Goal: Task Accomplishment & Management: Complete application form

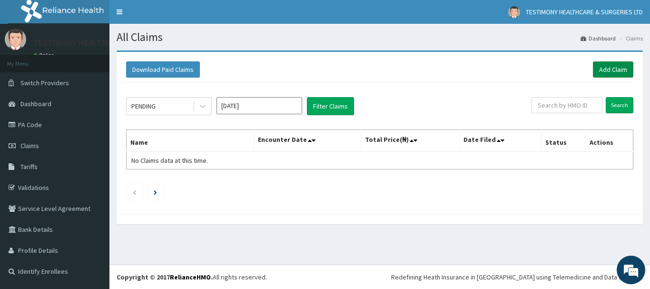
click at [618, 70] on link "Add Claim" at bounding box center [613, 69] width 40 height 16
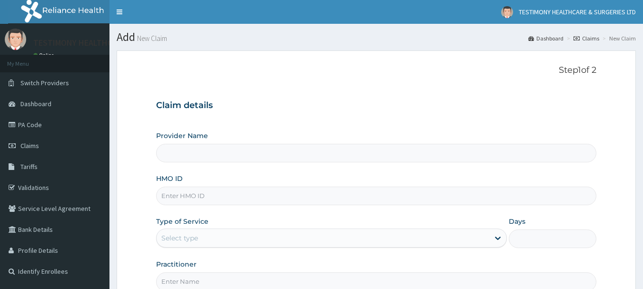
click at [201, 154] on input "Provider Name" at bounding box center [376, 153] width 441 height 19
type input "Testimony Medical Consultants"
click at [270, 157] on input "Testimony Medical Consultants" at bounding box center [376, 153] width 441 height 19
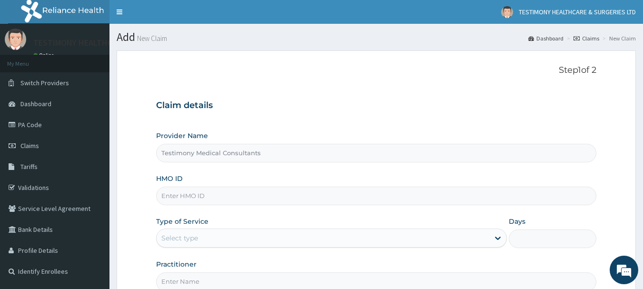
click at [271, 152] on input "Testimony Medical Consultants" at bounding box center [376, 153] width 441 height 19
click at [214, 157] on input "Testimony Medical Consultants" at bounding box center [376, 153] width 441 height 19
click at [273, 157] on input "Testimony Medical Consultants" at bounding box center [376, 153] width 441 height 19
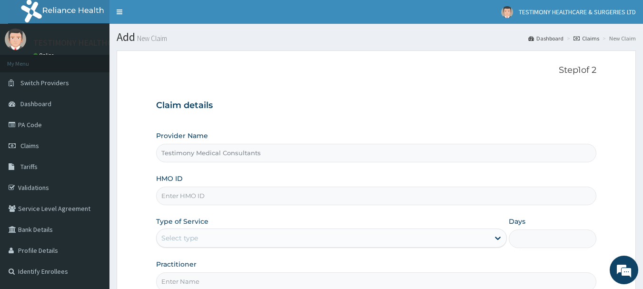
click at [273, 157] on input "Testimony Medical Consultants" at bounding box center [376, 153] width 441 height 19
click at [189, 199] on input "HMO ID" at bounding box center [376, 196] width 441 height 19
click at [265, 196] on input "HMO ID" at bounding box center [376, 196] width 441 height 19
type input "SFA/14703/A"
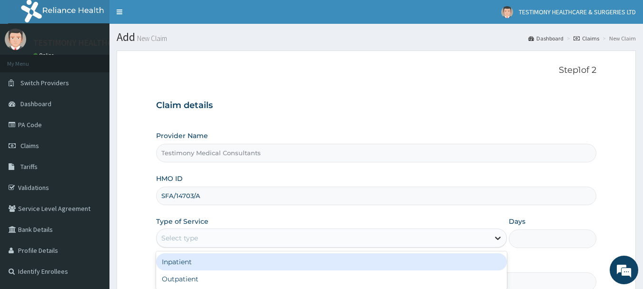
click at [496, 235] on icon at bounding box center [498, 238] width 10 height 10
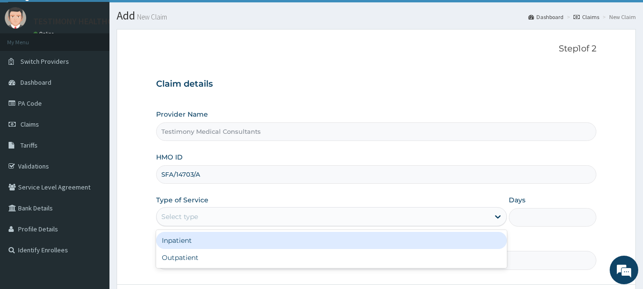
scroll to position [28, 0]
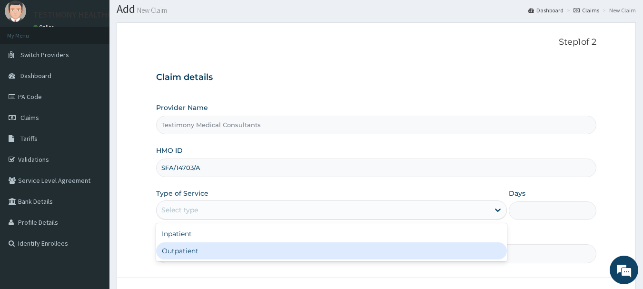
click at [472, 251] on div "Outpatient" at bounding box center [331, 250] width 351 height 17
type input "1"
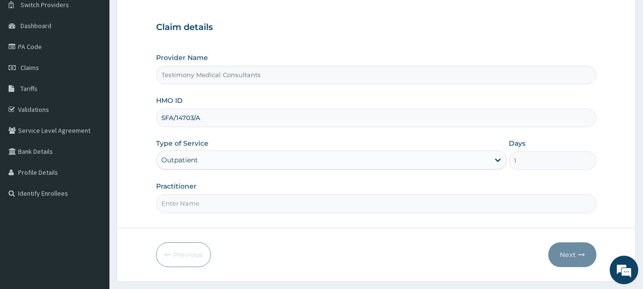
scroll to position [85, 0]
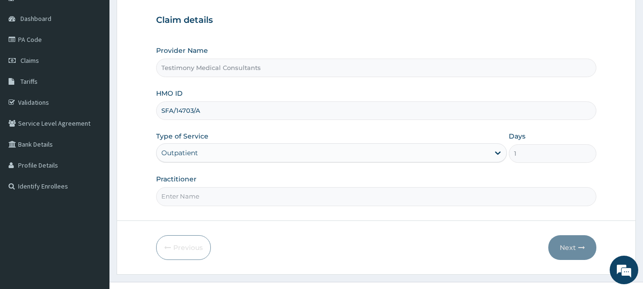
click at [532, 144] on div "Days 1" at bounding box center [553, 146] width 88 height 31
click at [436, 70] on input "Testimony Medical Consultants" at bounding box center [376, 68] width 441 height 19
click at [256, 199] on input "Practitioner" at bounding box center [376, 196] width 441 height 19
type input "PROF ETIUMA"
click at [560, 248] on button "Next" at bounding box center [572, 247] width 48 height 25
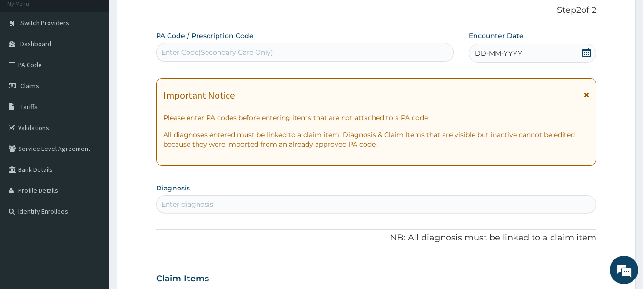
scroll to position [0, 0]
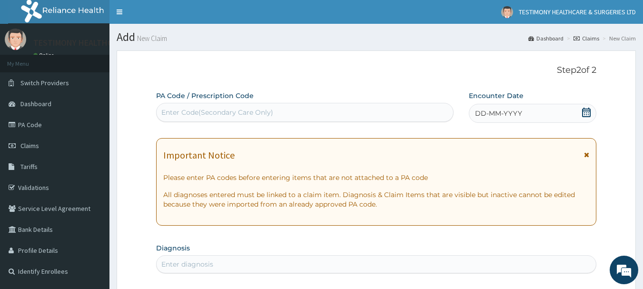
click at [330, 110] on div "Enter Code(Secondary Care Only)" at bounding box center [305, 112] width 297 height 15
click at [49, 123] on link "PA Code" at bounding box center [54, 124] width 109 height 21
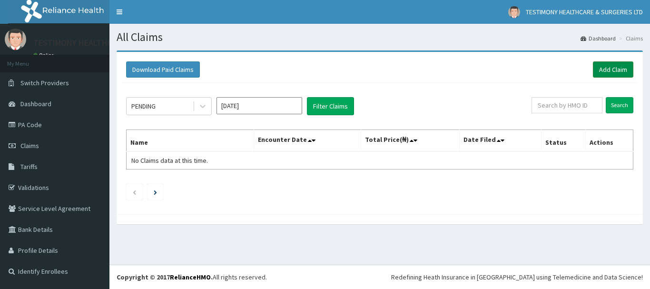
click at [622, 69] on link "Add Claim" at bounding box center [613, 69] width 40 height 16
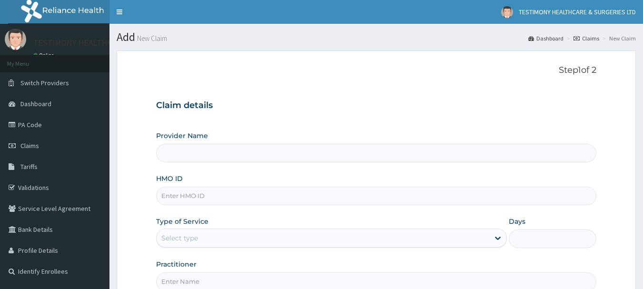
click at [318, 157] on input "Provider Name" at bounding box center [376, 153] width 441 height 19
type input "Testimony Medical Consultants"
click at [291, 200] on input "HMO ID" at bounding box center [376, 196] width 441 height 19
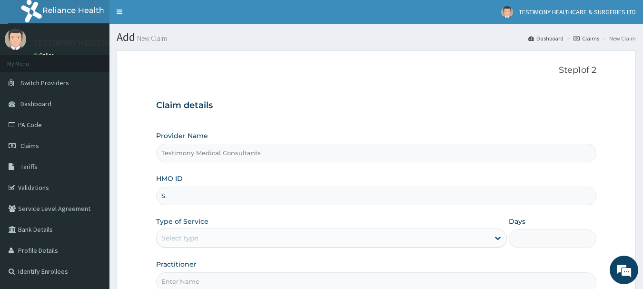
type input "SFA/14703/A"
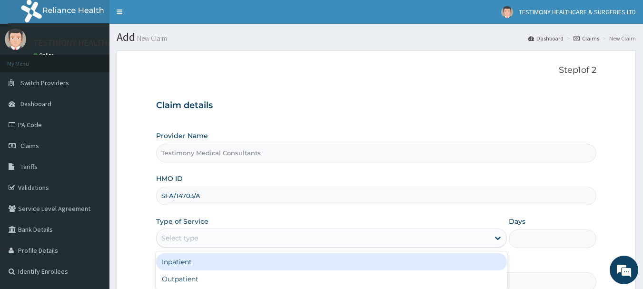
click at [479, 238] on div "Select type" at bounding box center [323, 237] width 333 height 15
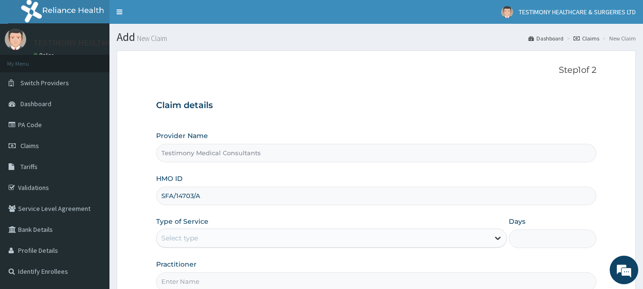
drag, startPoint x: 479, startPoint y: 238, endPoint x: 499, endPoint y: 240, distance: 20.0
click at [499, 240] on div "Select type" at bounding box center [331, 237] width 351 height 19
click at [499, 240] on icon at bounding box center [498, 238] width 10 height 10
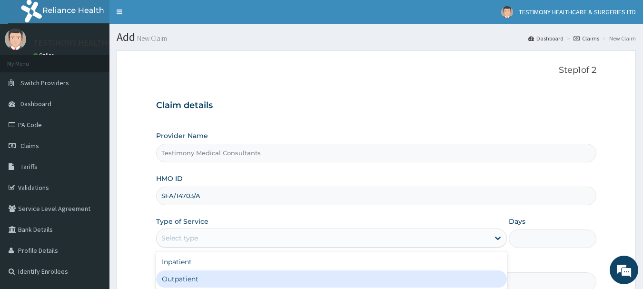
click at [477, 288] on div "Inpatient Outpatient" at bounding box center [331, 270] width 351 height 38
click at [478, 286] on div "Outpatient" at bounding box center [331, 278] width 351 height 17
type input "1"
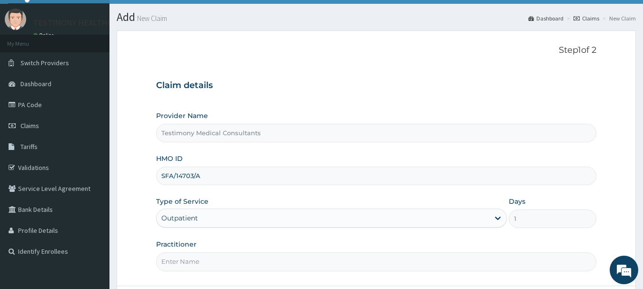
scroll to position [56, 0]
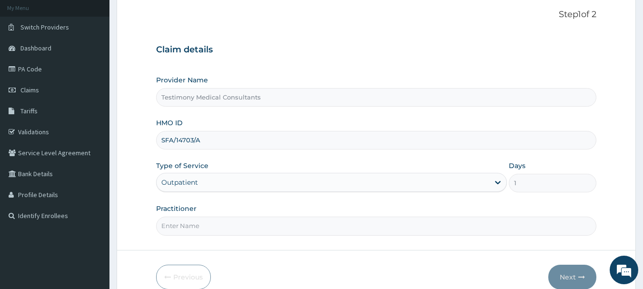
click at [443, 227] on input "Practitioner" at bounding box center [376, 225] width 441 height 19
click at [252, 224] on input "Practitioner" at bounding box center [376, 225] width 441 height 19
type input "PROF ETIUMA"
click at [570, 276] on button "Next" at bounding box center [572, 277] width 48 height 25
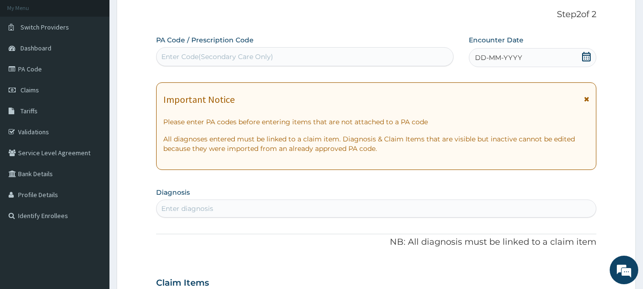
click at [293, 53] on div "Enter Code(Secondary Care Only)" at bounding box center [305, 56] width 297 height 15
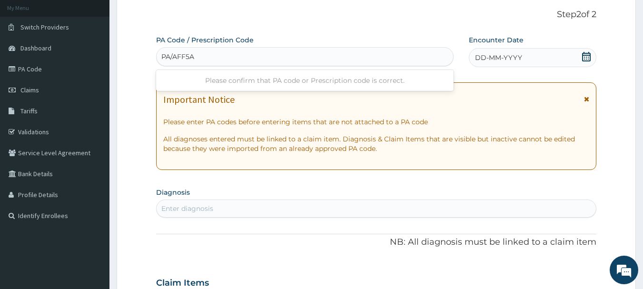
type input "PA/AFF5A7"
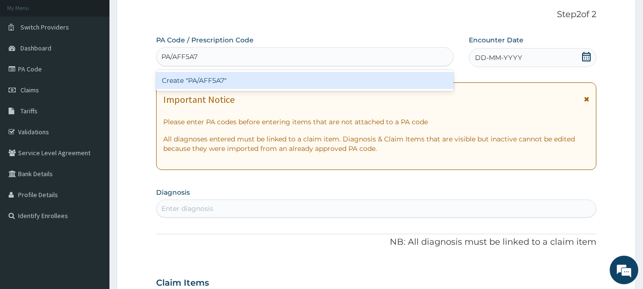
click at [286, 79] on div "Create "PA/AFF5A7"" at bounding box center [305, 80] width 298 height 17
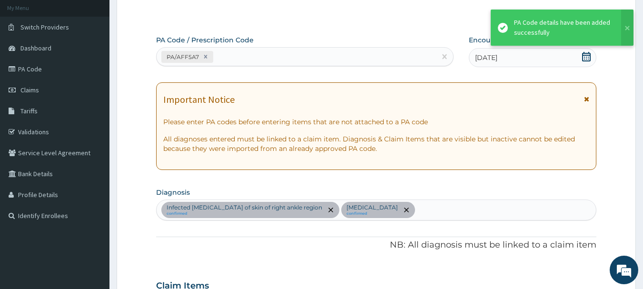
scroll to position [356, 0]
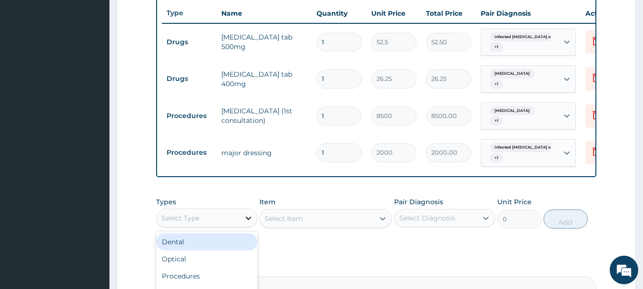
click at [248, 216] on icon at bounding box center [249, 218] width 10 height 10
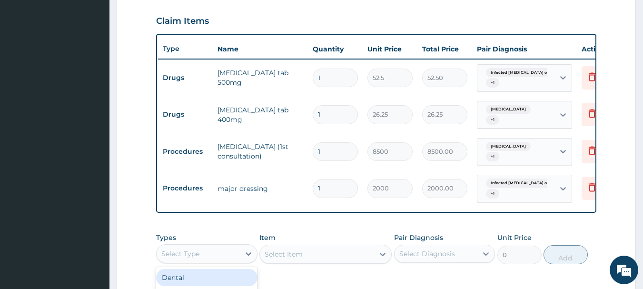
scroll to position [0, 0]
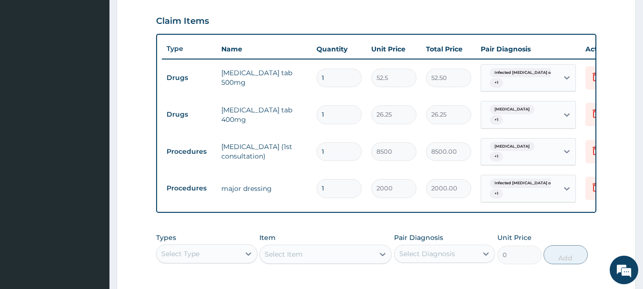
click at [156, 206] on div "Type Name Quantity Unit Price Total Price Pair Diagnosis Actions Drugs clarithr…" at bounding box center [376, 123] width 441 height 179
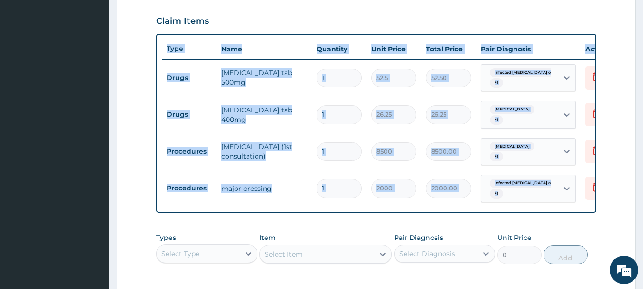
click at [156, 206] on div "Type Name Quantity Unit Price Total Price Pair Diagnosis Actions Drugs clarithr…" at bounding box center [376, 123] width 441 height 179
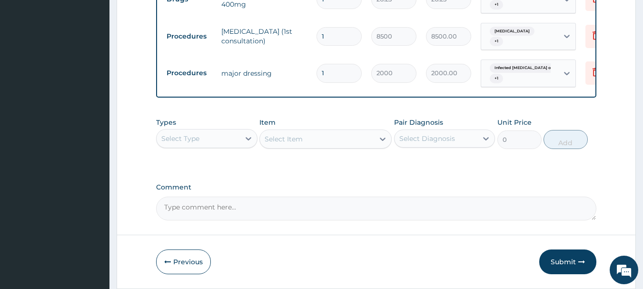
scroll to position [466, 0]
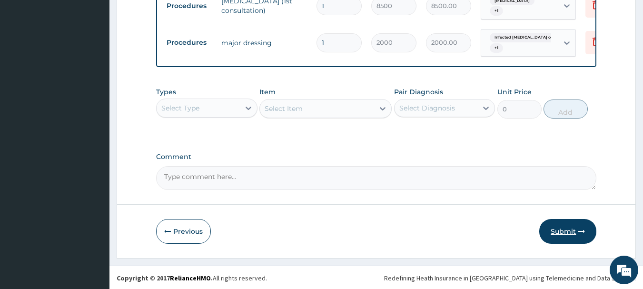
click at [562, 226] on button "Submit" at bounding box center [567, 231] width 57 height 25
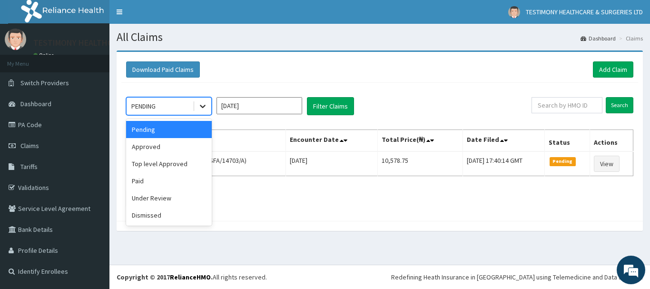
click at [204, 103] on icon at bounding box center [203, 106] width 10 height 10
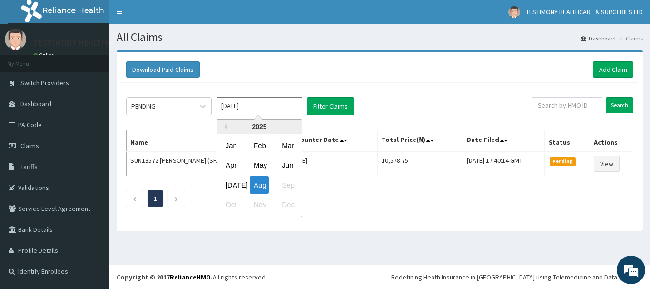
click at [251, 109] on input "[DATE]" at bounding box center [259, 105] width 86 height 17
click at [233, 188] on div "[DATE]" at bounding box center [231, 185] width 19 height 18
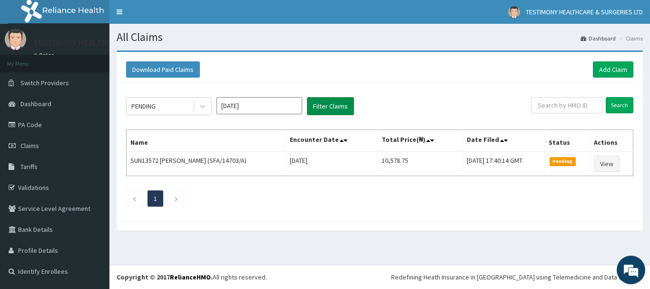
click at [345, 103] on button "Filter Claims" at bounding box center [330, 106] width 47 height 18
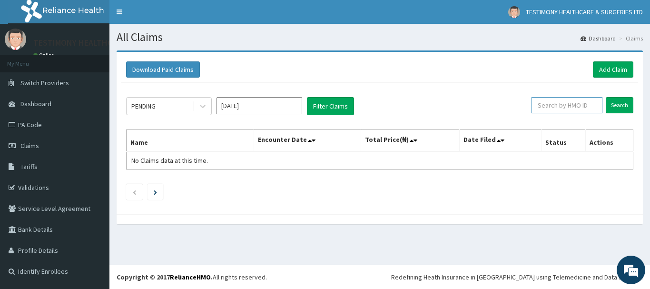
click at [578, 105] on input "text" at bounding box center [566, 105] width 71 height 16
click at [169, 67] on button "Download Paid Claims" at bounding box center [163, 69] width 74 height 16
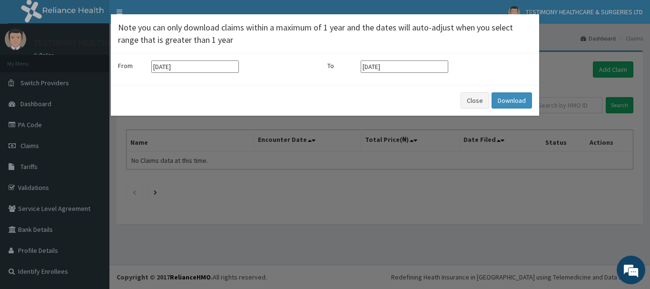
click at [252, 160] on div "× Note you can only download claims within a maximum of 1 year and the dates wi…" at bounding box center [325, 144] width 650 height 289
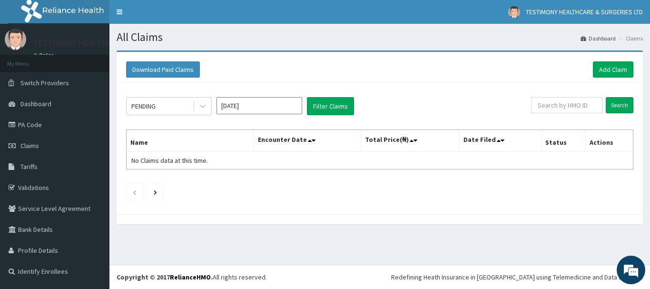
click at [506, 157] on table "Name Encounter Date Total Price(₦) Date Filed Status Actions No Claims data at …" at bounding box center [379, 149] width 507 height 40
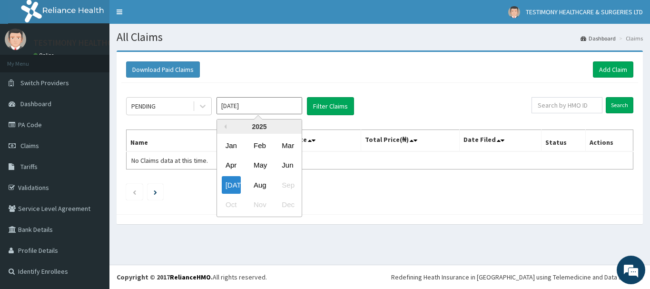
click at [293, 105] on input "[DATE]" at bounding box center [259, 105] width 86 height 17
click at [254, 165] on div "May" at bounding box center [259, 166] width 19 height 18
type input "May 2025"
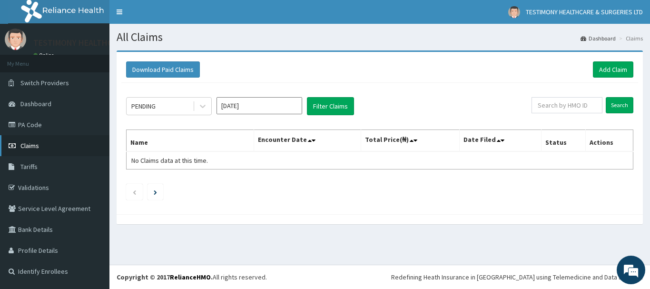
click at [69, 151] on link "Claims" at bounding box center [54, 145] width 109 height 21
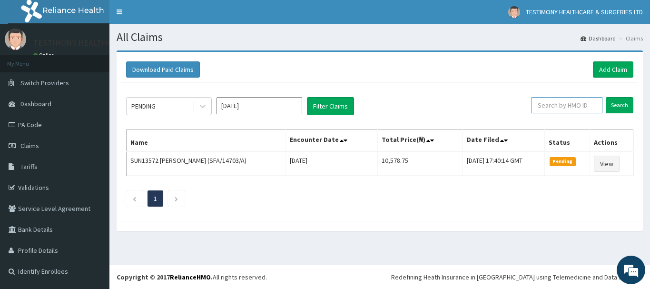
click at [570, 102] on input "text" at bounding box center [566, 105] width 71 height 16
type input "SFA"
click at [202, 104] on icon at bounding box center [203, 106] width 10 height 10
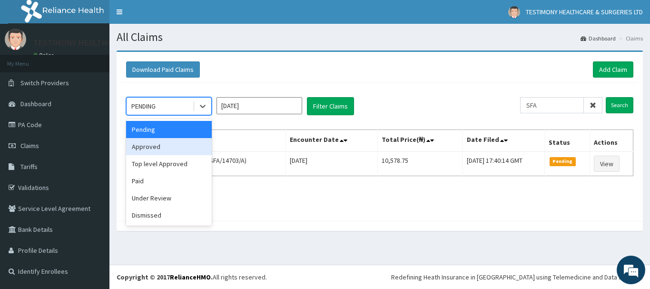
click at [186, 150] on div "Approved" at bounding box center [169, 146] width 86 height 17
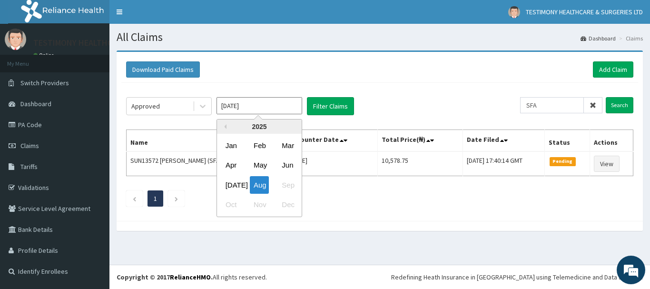
click at [270, 108] on input "[DATE]" at bounding box center [259, 105] width 86 height 17
click at [235, 185] on div "[DATE]" at bounding box center [231, 185] width 19 height 18
type input "[DATE]"
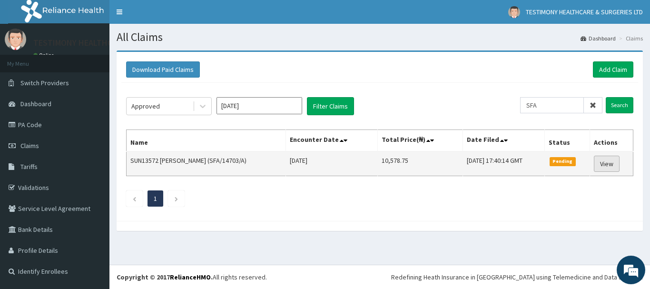
click at [613, 167] on link "View" at bounding box center [607, 164] width 26 height 16
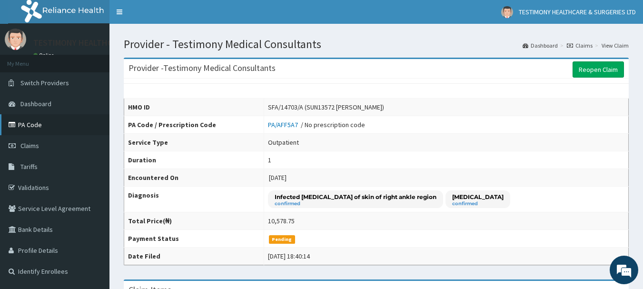
click at [49, 127] on link "PA Code" at bounding box center [54, 124] width 109 height 21
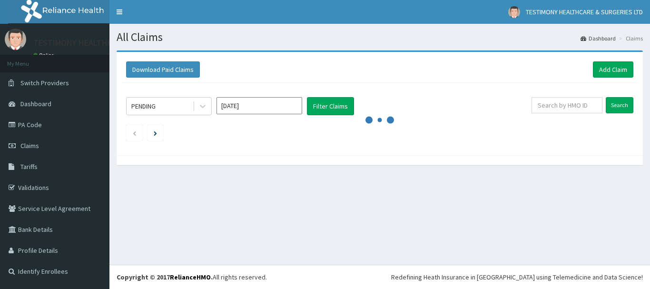
click at [93, 145] on link "Claims" at bounding box center [54, 145] width 109 height 21
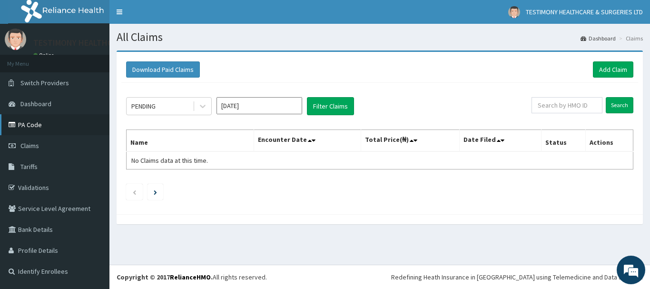
click at [85, 122] on link "PA Code" at bounding box center [54, 124] width 109 height 21
click at [605, 65] on link "Add Claim" at bounding box center [613, 69] width 40 height 16
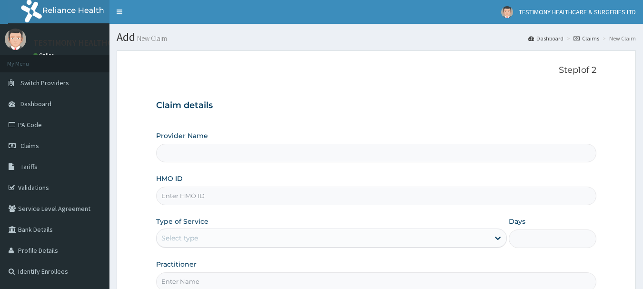
click at [343, 157] on input "Provider Name" at bounding box center [376, 153] width 441 height 19
type input "Testimony Medical Consultants"
click at [270, 202] on input "HMO ID" at bounding box center [376, 196] width 441 height 19
type input "SFA/14703/A"
click at [496, 239] on icon at bounding box center [498, 238] width 10 height 10
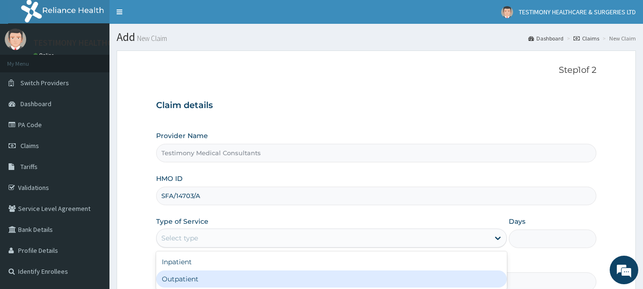
click at [474, 276] on div "Outpatient" at bounding box center [331, 278] width 351 height 17
type input "1"
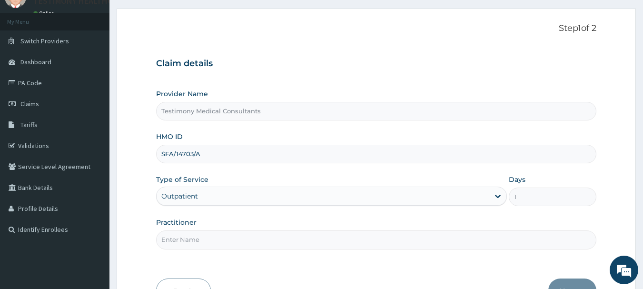
scroll to position [43, 0]
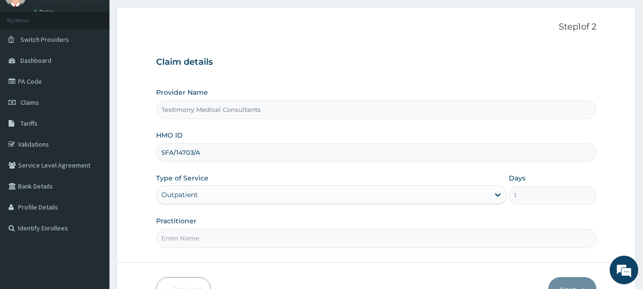
click at [432, 240] on input "Practitioner" at bounding box center [376, 238] width 441 height 19
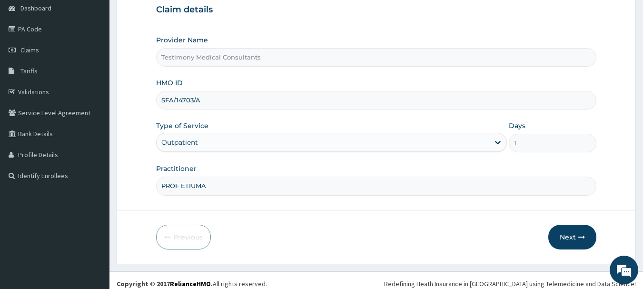
scroll to position [93, 0]
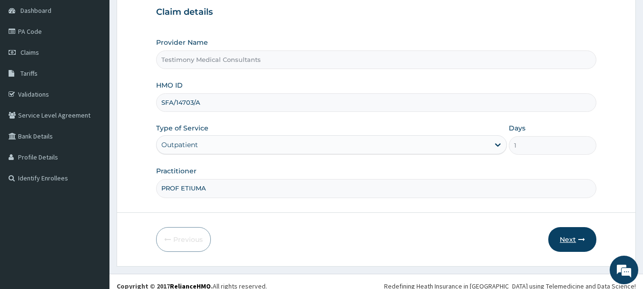
type input "PROF ETIUMA"
click at [580, 244] on button "Next" at bounding box center [572, 239] width 48 height 25
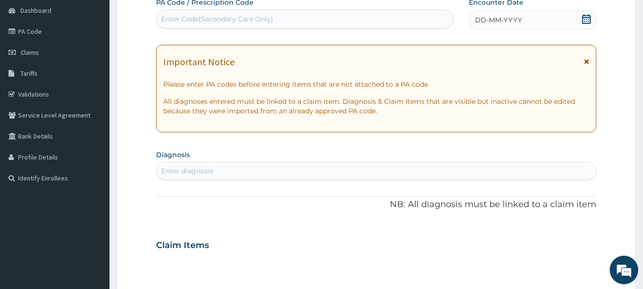
click at [294, 18] on div "Enter Code(Secondary Care Only)" at bounding box center [305, 18] width 297 height 15
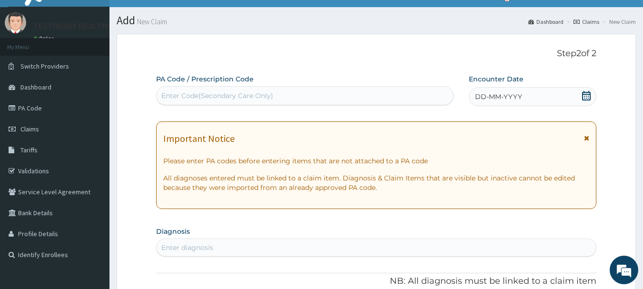
scroll to position [0, 0]
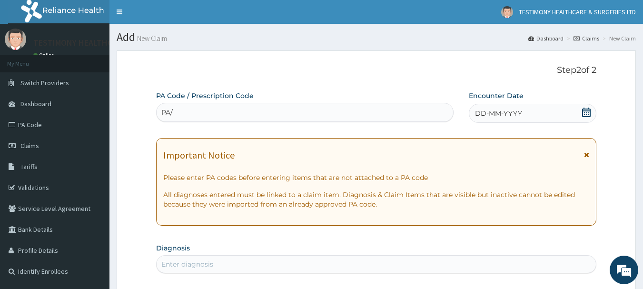
type input "PA/"
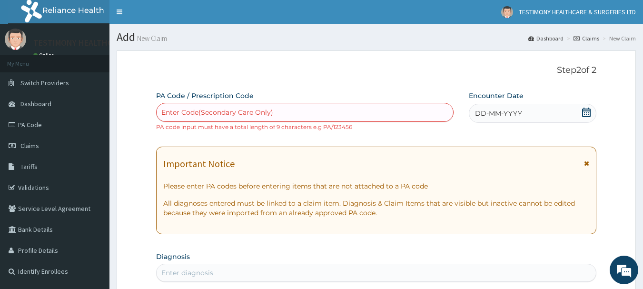
click at [226, 177] on div "Important Notice Please enter PA codes before entering items that are not attac…" at bounding box center [376, 191] width 441 height 88
click at [278, 107] on div "Enter Code(Secondary Care Only)" at bounding box center [305, 112] width 297 height 15
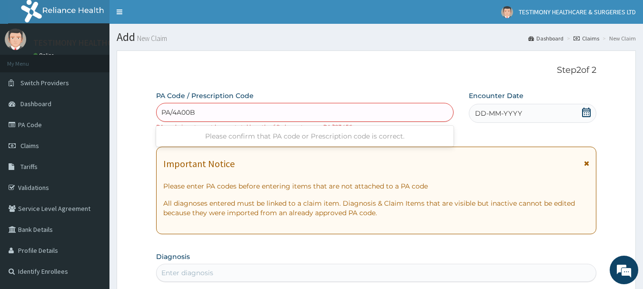
type input "PA/4A00B2"
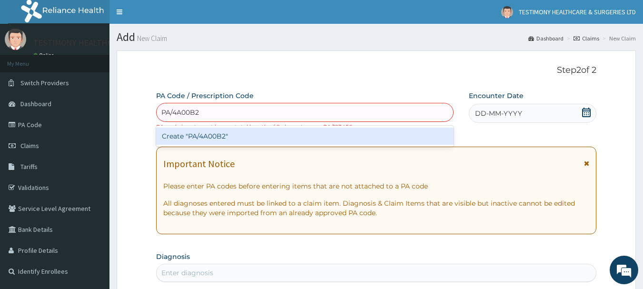
click at [274, 134] on div "Create "PA/4A00B2"" at bounding box center [305, 136] width 298 height 17
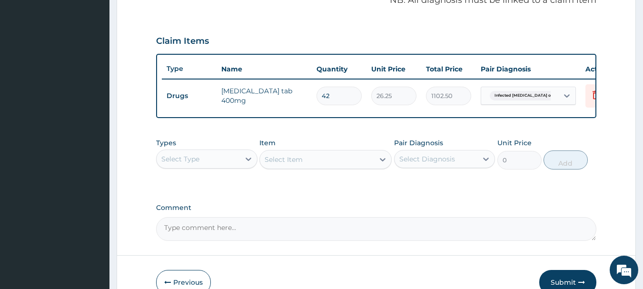
scroll to position [359, 0]
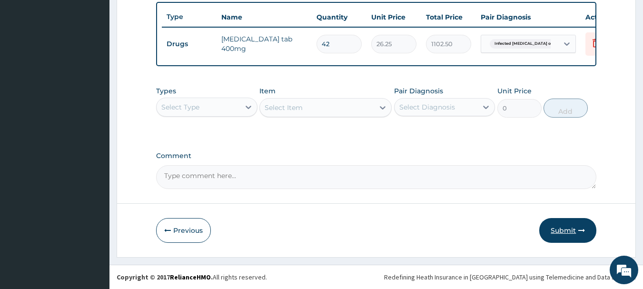
click at [578, 232] on icon "button" at bounding box center [581, 230] width 7 height 7
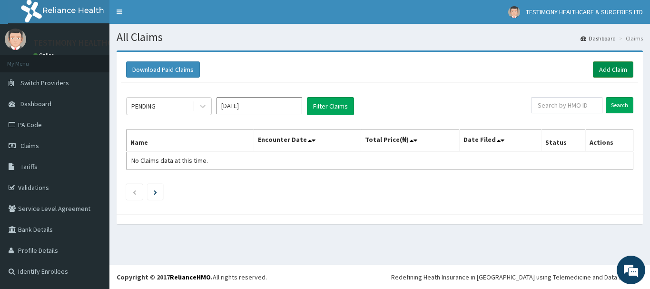
click at [615, 68] on link "Add Claim" at bounding box center [613, 69] width 40 height 16
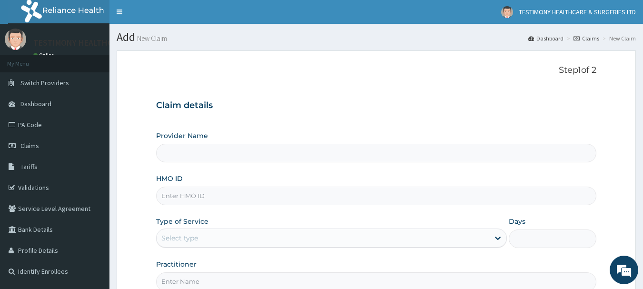
type input "Testimony Medical Consultants"
click at [333, 157] on input "Testimony Medical Consultants" at bounding box center [376, 153] width 441 height 19
click at [290, 195] on input "HMO ID" at bounding box center [376, 196] width 441 height 19
type input "SFA/14703/A"
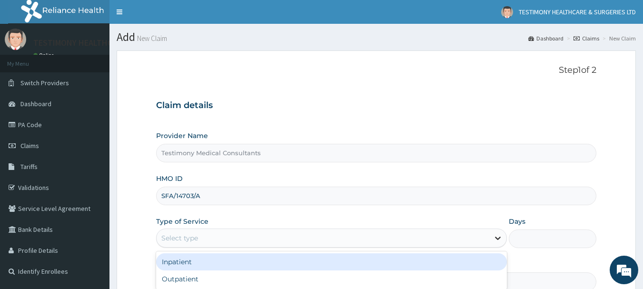
click at [497, 240] on icon at bounding box center [498, 238] width 10 height 10
click at [78, 121] on link "PA Code" at bounding box center [54, 124] width 109 height 21
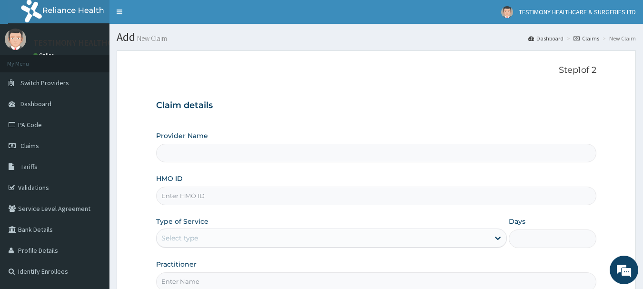
click at [346, 151] on input "Provider Name" at bounding box center [376, 153] width 441 height 19
type input "Testimony Medical Consultants"
click at [292, 200] on input "HMO ID" at bounding box center [376, 196] width 441 height 19
type input "SFA/14703/A"
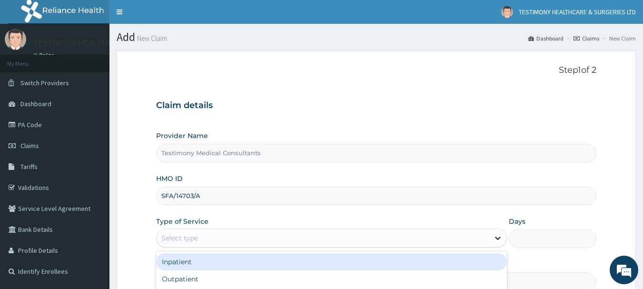
click at [501, 237] on icon at bounding box center [498, 238] width 10 height 10
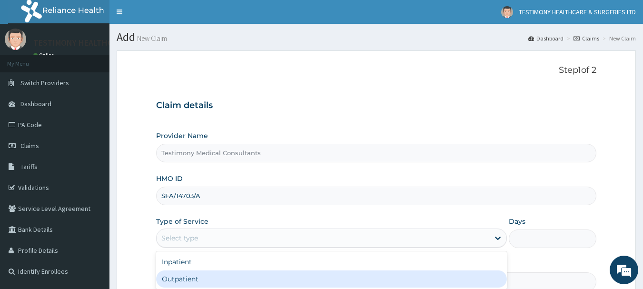
click at [439, 276] on div "Outpatient" at bounding box center [331, 278] width 351 height 17
type input "1"
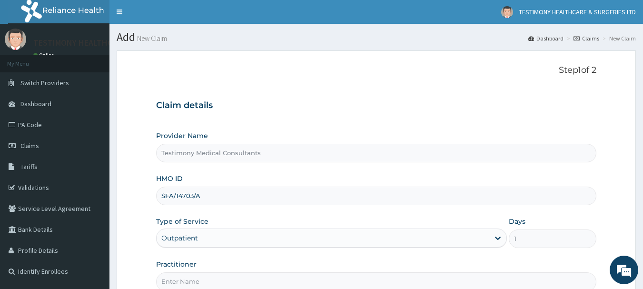
click at [595, 231] on div "1" at bounding box center [553, 238] width 88 height 19
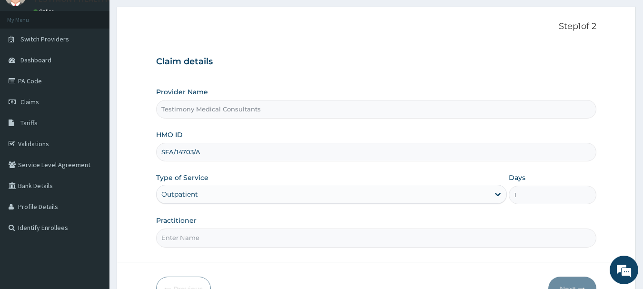
scroll to position [49, 0]
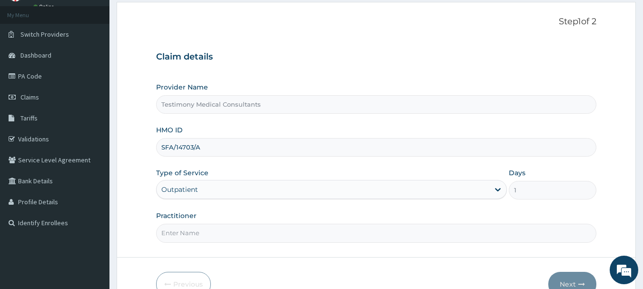
click at [403, 231] on input "Practitioner" at bounding box center [376, 233] width 441 height 19
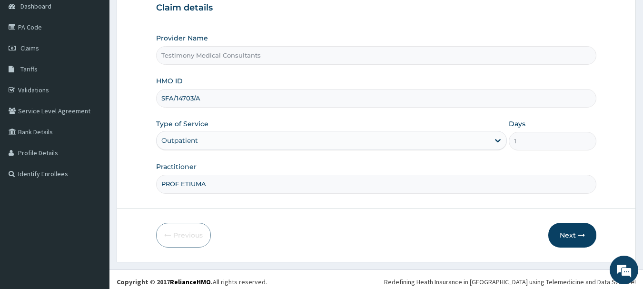
scroll to position [102, 0]
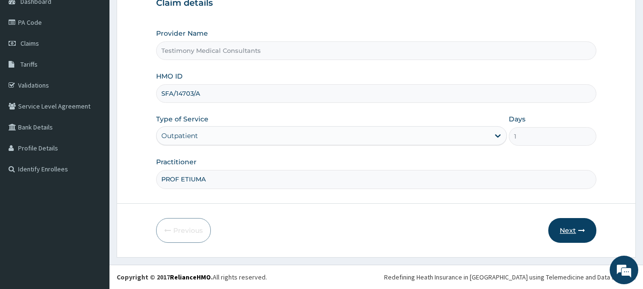
type input "PROF ETIUMA"
click at [567, 230] on button "Next" at bounding box center [572, 230] width 48 height 25
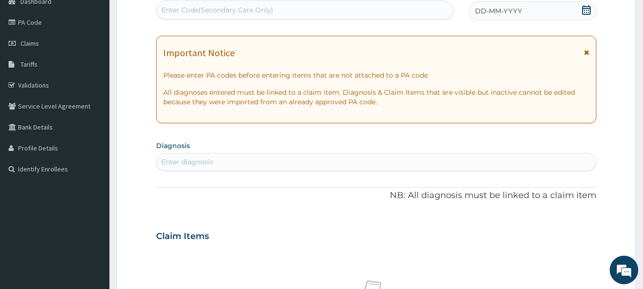
click at [277, 7] on div "Enter Code(Secondary Care Only)" at bounding box center [305, 9] width 297 height 15
click at [302, 74] on p "Please enter PA codes before entering items that are not attached to a PA code" at bounding box center [376, 75] width 426 height 10
click at [278, 50] on div "Important Notice" at bounding box center [376, 55] width 426 height 15
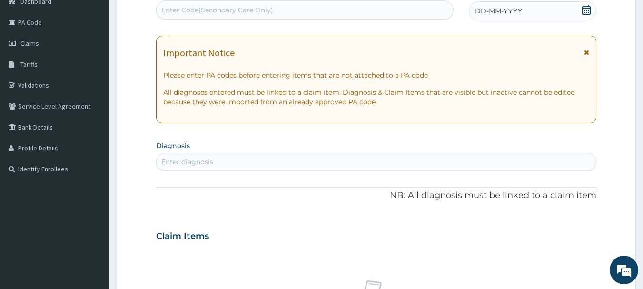
click at [269, 6] on div "Enter Code(Secondary Care Only)" at bounding box center [217, 10] width 112 height 10
click at [410, 9] on div "Enter Code(Secondary Care Only)" at bounding box center [305, 9] width 297 height 15
click at [223, 7] on div "Enter Code(Secondary Care Only)" at bounding box center [217, 10] width 112 height 10
type input "PA/ESEF3C"
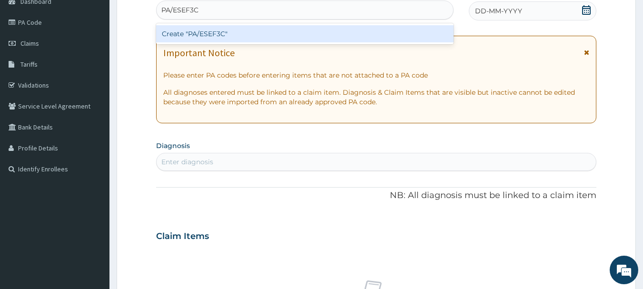
click at [216, 32] on div "Create "PA/ESEF3C"" at bounding box center [305, 33] width 298 height 17
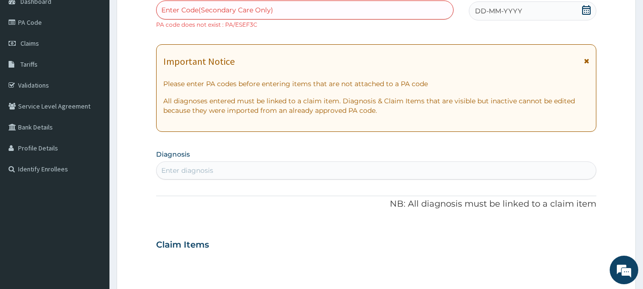
click at [212, 9] on div "Enter Code(Secondary Care Only)" at bounding box center [217, 10] width 112 height 10
click at [74, 47] on link "Claims" at bounding box center [54, 43] width 109 height 21
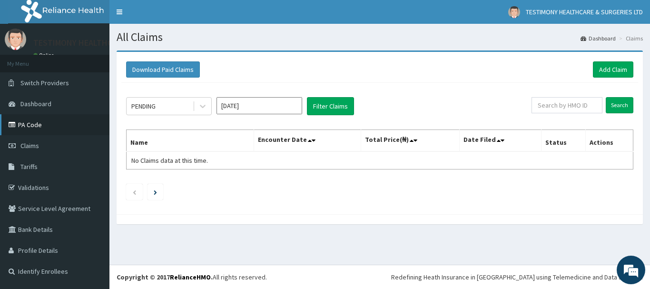
click at [54, 127] on link "PA Code" at bounding box center [54, 124] width 109 height 21
click at [558, 106] on input "text" at bounding box center [566, 105] width 71 height 16
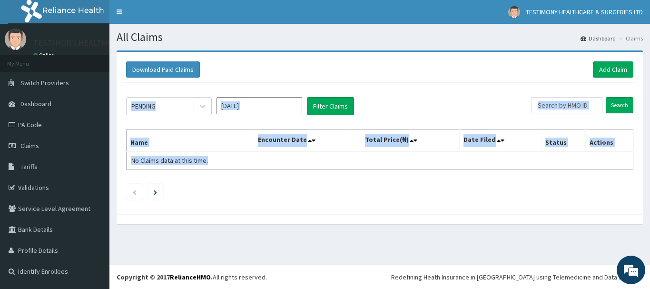
drag, startPoint x: 649, startPoint y: 54, endPoint x: 626, endPoint y: 182, distance: 130.2
click at [626, 182] on div "Download Paid Claims Add Claim × Note you can only download claims within a max…" at bounding box center [379, 141] width 541 height 183
click at [620, 184] on ul at bounding box center [379, 192] width 507 height 16
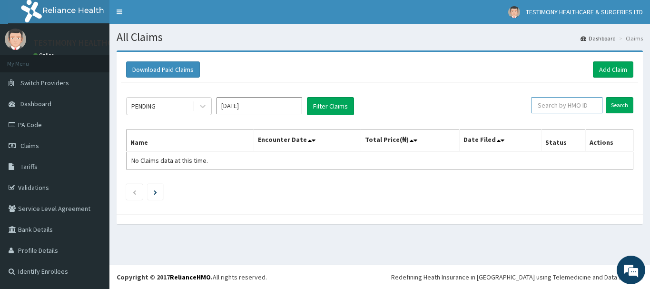
click at [589, 108] on input "text" at bounding box center [566, 105] width 71 height 16
type input "SFA/14703/A"
click at [30, 123] on link "PA Code" at bounding box center [54, 124] width 109 height 21
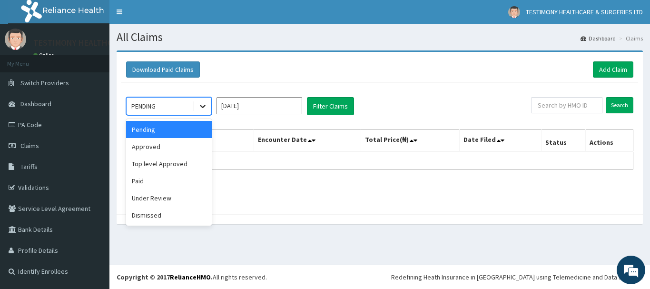
click at [206, 104] on icon at bounding box center [203, 106] width 10 height 10
click at [555, 104] on input "text" at bounding box center [566, 105] width 71 height 16
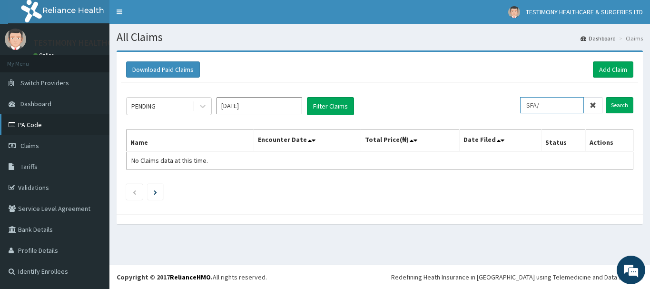
type input "SFA/"
click at [69, 129] on link "PA Code" at bounding box center [54, 124] width 109 height 21
click at [177, 104] on div "PENDING" at bounding box center [160, 105] width 66 height 15
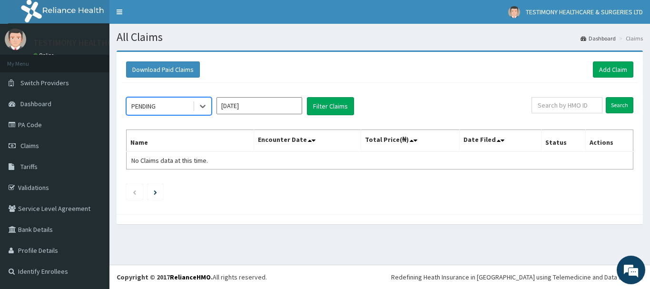
drag, startPoint x: 177, startPoint y: 104, endPoint x: 338, endPoint y: 158, distance: 169.6
click at [338, 158] on div "Select is focused ,type to refine list, press Down to open the menu, PENDING Au…" at bounding box center [379, 146] width 517 height 127
click at [551, 104] on input "text" at bounding box center [566, 105] width 71 height 16
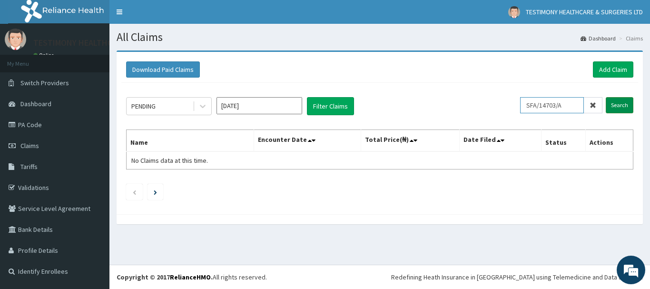
type input "SFA/14703/A"
click at [610, 107] on input "Search" at bounding box center [620, 105] width 28 height 16
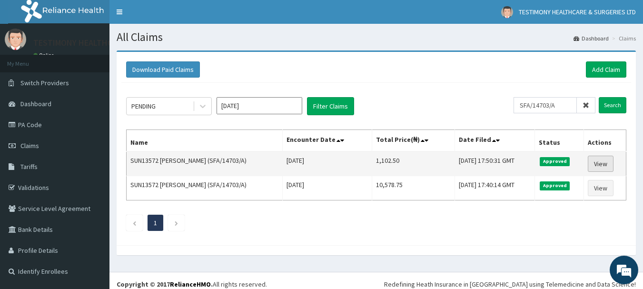
click at [599, 159] on link "View" at bounding box center [601, 164] width 26 height 16
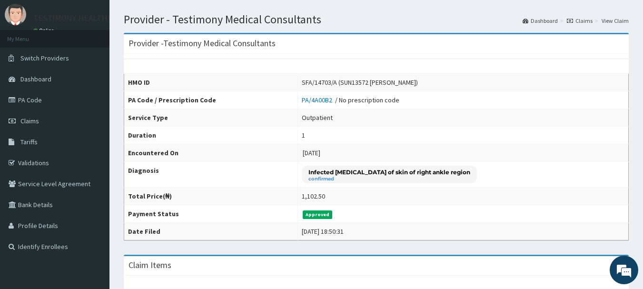
scroll to position [17, 0]
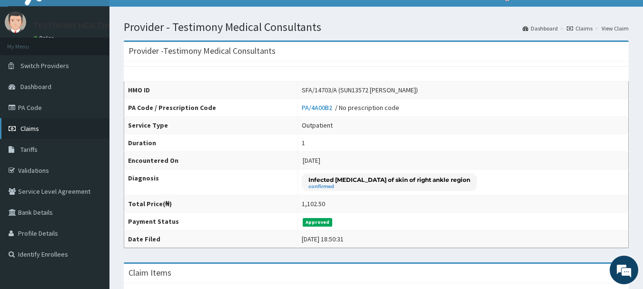
click at [75, 132] on link "Claims" at bounding box center [54, 128] width 109 height 21
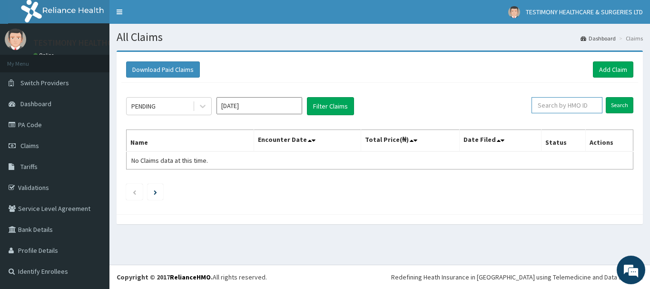
click at [553, 106] on input "text" at bounding box center [566, 105] width 71 height 16
type input "SFA/14703/A"
click at [622, 100] on input "Search" at bounding box center [620, 105] width 28 height 16
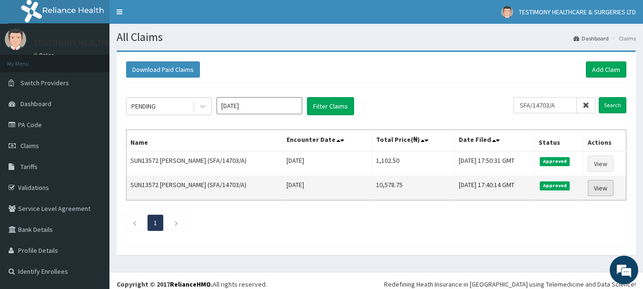
click at [601, 185] on link "View" at bounding box center [601, 188] width 26 height 16
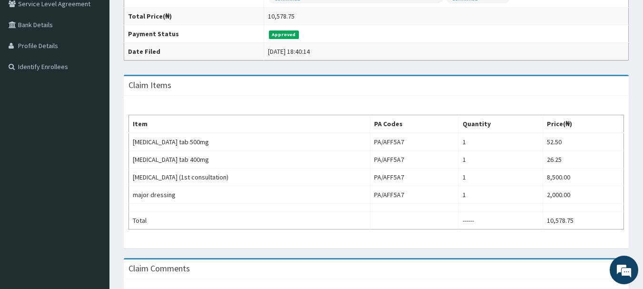
drag, startPoint x: 645, startPoint y: 118, endPoint x: 649, endPoint y: 215, distance: 96.7
click at [643, 215] on html "R EL Toggle navigation TESTIMONY HEALTHCARE & SURGERIES LTD TESTIMONY HEALTHCAR…" at bounding box center [321, 94] width 643 height 598
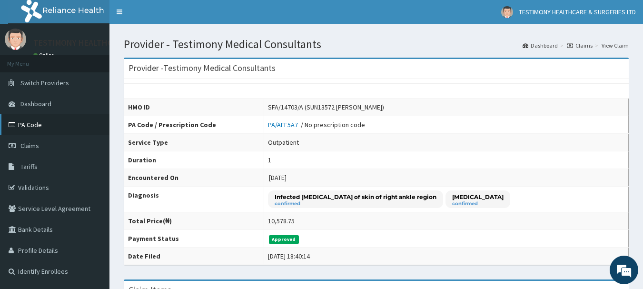
click at [73, 123] on link "PA Code" at bounding box center [54, 124] width 109 height 21
